Goal: Information Seeking & Learning: Learn about a topic

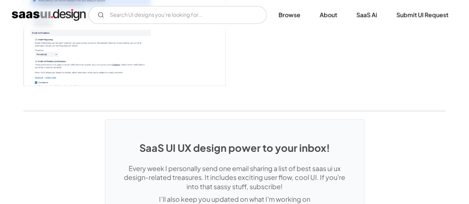
scroll to position [1929, 0]
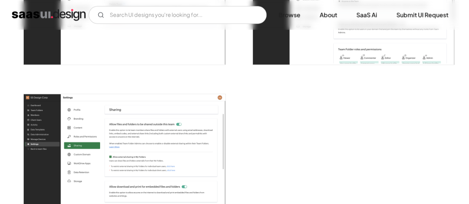
scroll to position [1931, 0]
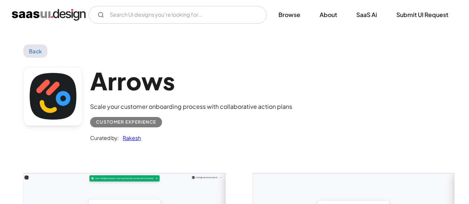
scroll to position [1558, 0]
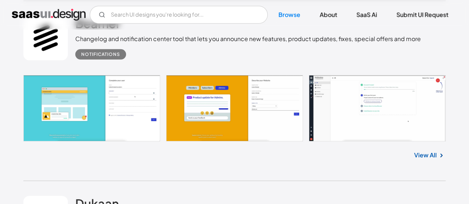
scroll to position [6713, 0]
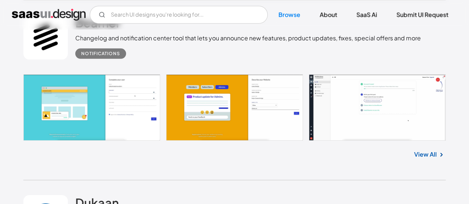
click at [259, 130] on link at bounding box center [234, 108] width 422 height 66
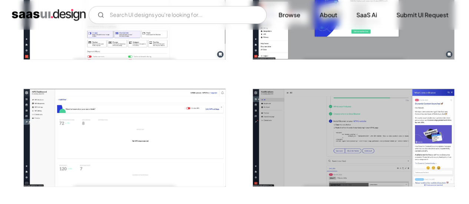
scroll to position [630, 0]
